Goal: Task Accomplishment & Management: Use online tool/utility

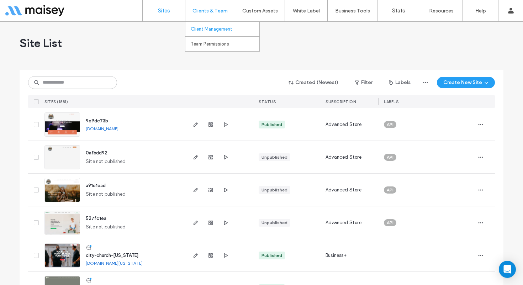
click at [209, 24] on link "Client Management" at bounding box center [225, 29] width 69 height 15
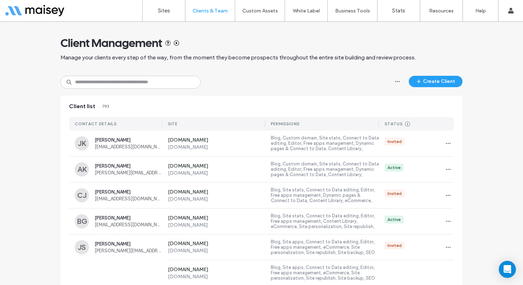
scroll to position [0, 2]
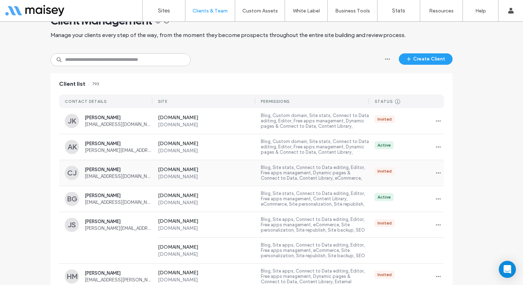
click at [239, 178] on label "[DOMAIN_NAME]" at bounding box center [207, 177] width 98 height 6
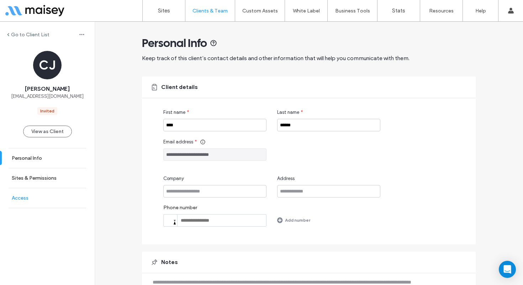
click at [49, 200] on link "Access" at bounding box center [47, 198] width 95 height 20
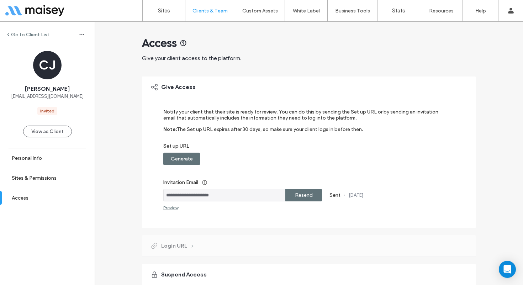
click at [302, 194] on label "Resend" at bounding box center [304, 195] width 18 height 13
click at [166, 161] on div "Generate" at bounding box center [181, 159] width 37 height 12
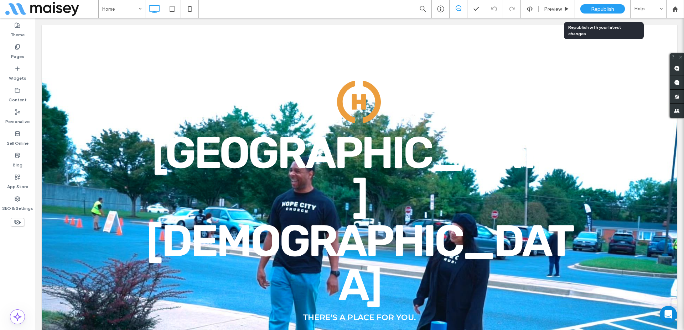
click at [599, 12] on div "Republish" at bounding box center [602, 8] width 45 height 9
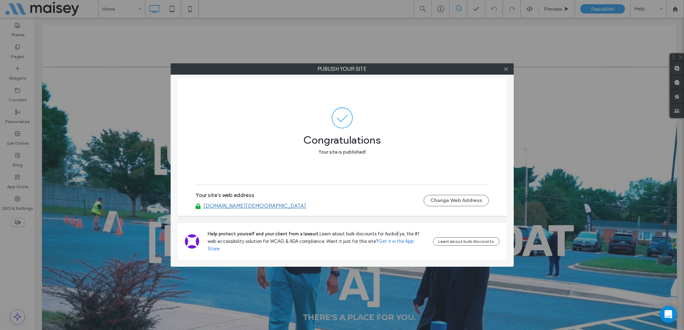
click at [228, 209] on link "[DOMAIN_NAME][DEMOGRAPHIC_DATA]" at bounding box center [254, 206] width 103 height 6
click at [504, 71] on icon at bounding box center [505, 69] width 5 height 5
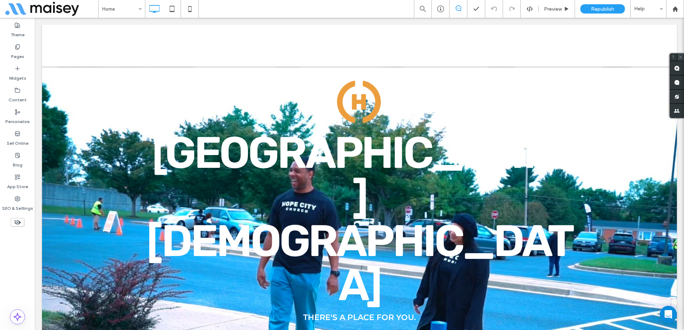
click at [679, 55] on icon at bounding box center [680, 57] width 5 height 5
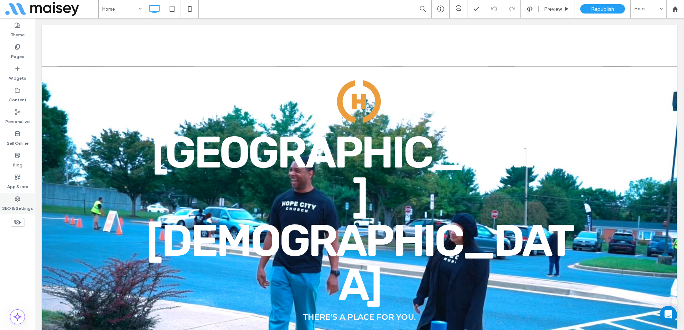
click at [24, 204] on label "SEO & Settings" at bounding box center [17, 207] width 31 height 10
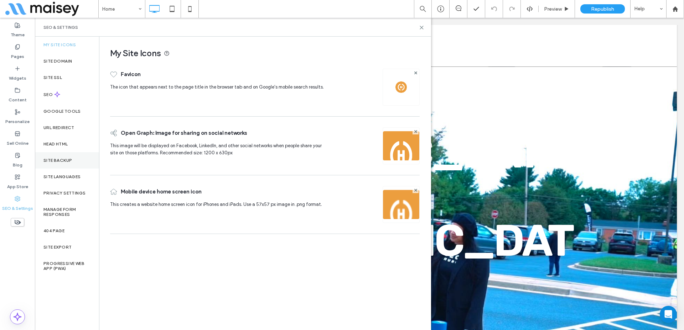
click at [61, 162] on label "Site Backup" at bounding box center [57, 160] width 28 height 5
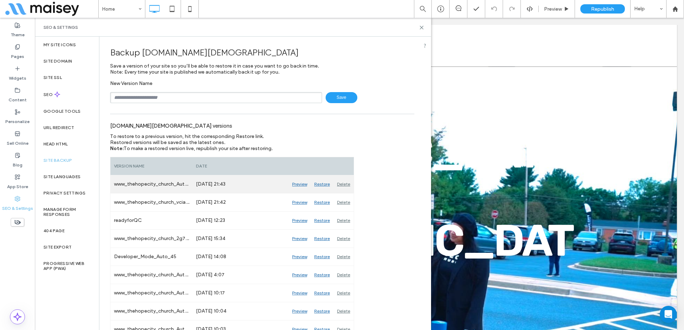
click at [301, 184] on div "Preview" at bounding box center [299, 185] width 22 height 18
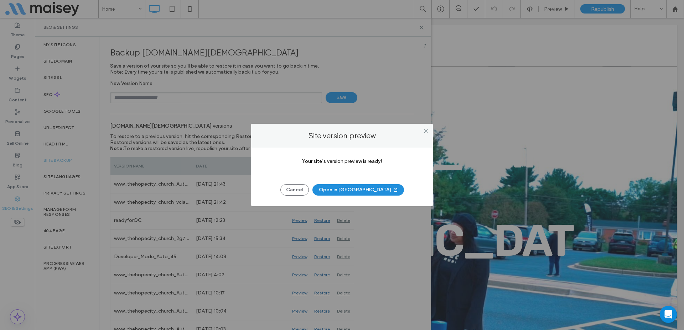
click at [354, 191] on button "Open in New Tab" at bounding box center [358, 189] width 92 height 11
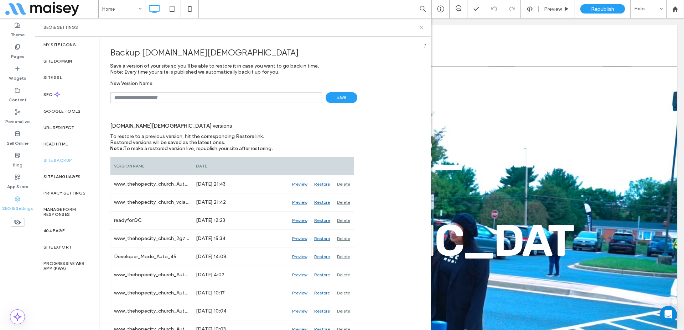
click at [422, 26] on icon at bounding box center [421, 27] width 5 height 5
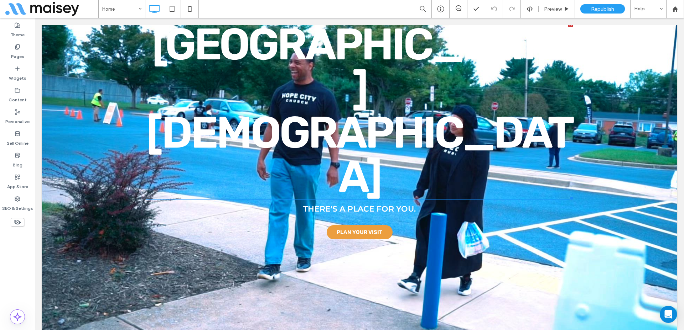
scroll to position [0, 0]
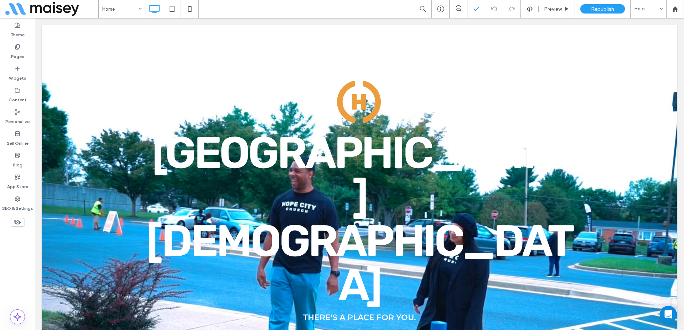
drag, startPoint x: 461, startPoint y: 9, endPoint x: 469, endPoint y: 12, distance: 9.1
click at [461, 9] on span at bounding box center [457, 8] width 17 height 6
click at [673, 66] on span at bounding box center [676, 68] width 14 height 14
click at [588, 48] on div at bounding box center [359, 46] width 635 height 42
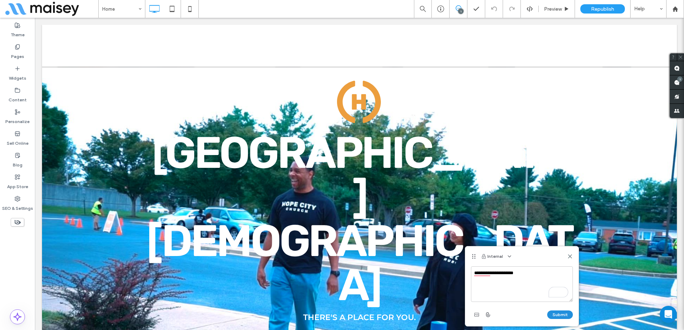
type textarea "**********"
click at [555, 312] on button "Submit" at bounding box center [560, 315] width 26 height 9
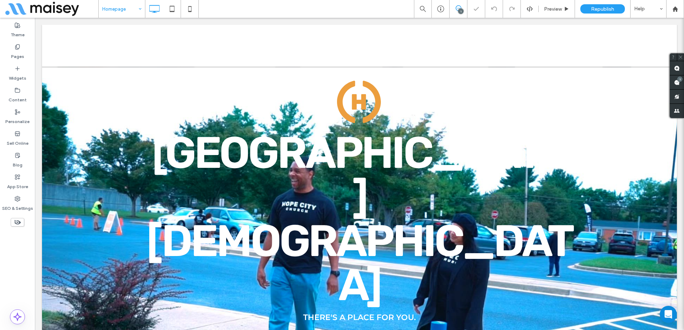
click at [121, 14] on input at bounding box center [120, 9] width 36 height 18
